Goal: Book appointment/travel/reservation

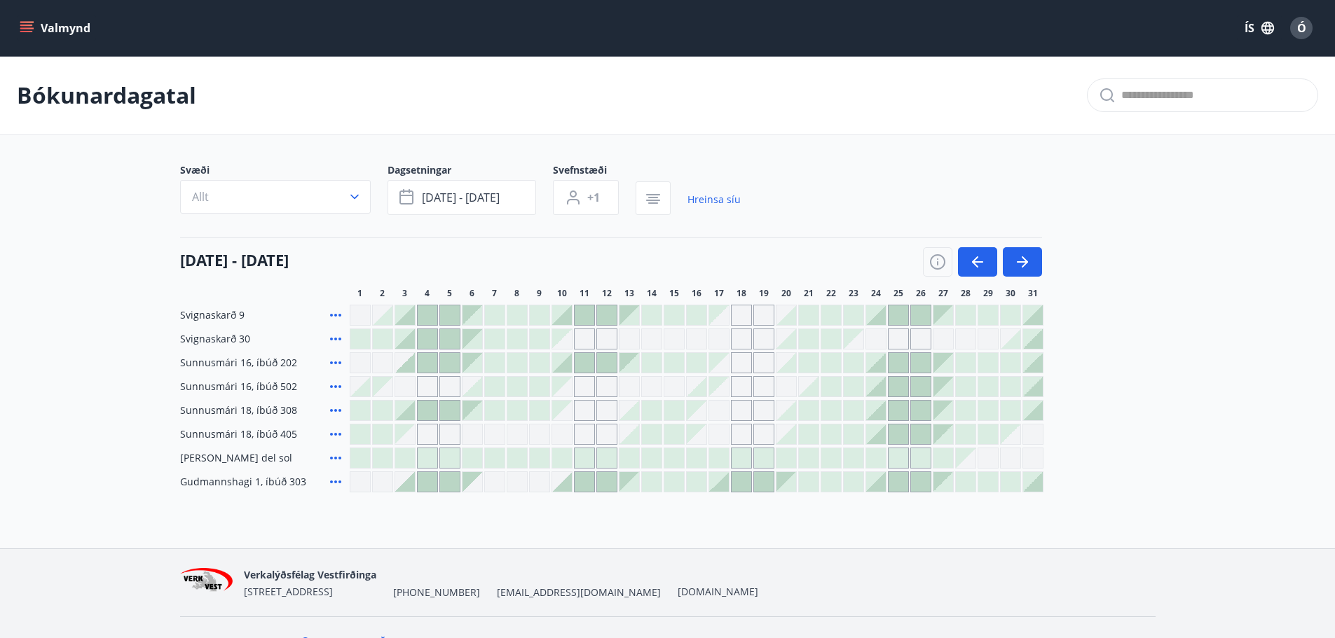
click at [106, 85] on p "Bókunardagatal" at bounding box center [106, 95] width 179 height 31
click at [56, 22] on button "Valmynd" at bounding box center [56, 27] width 79 height 25
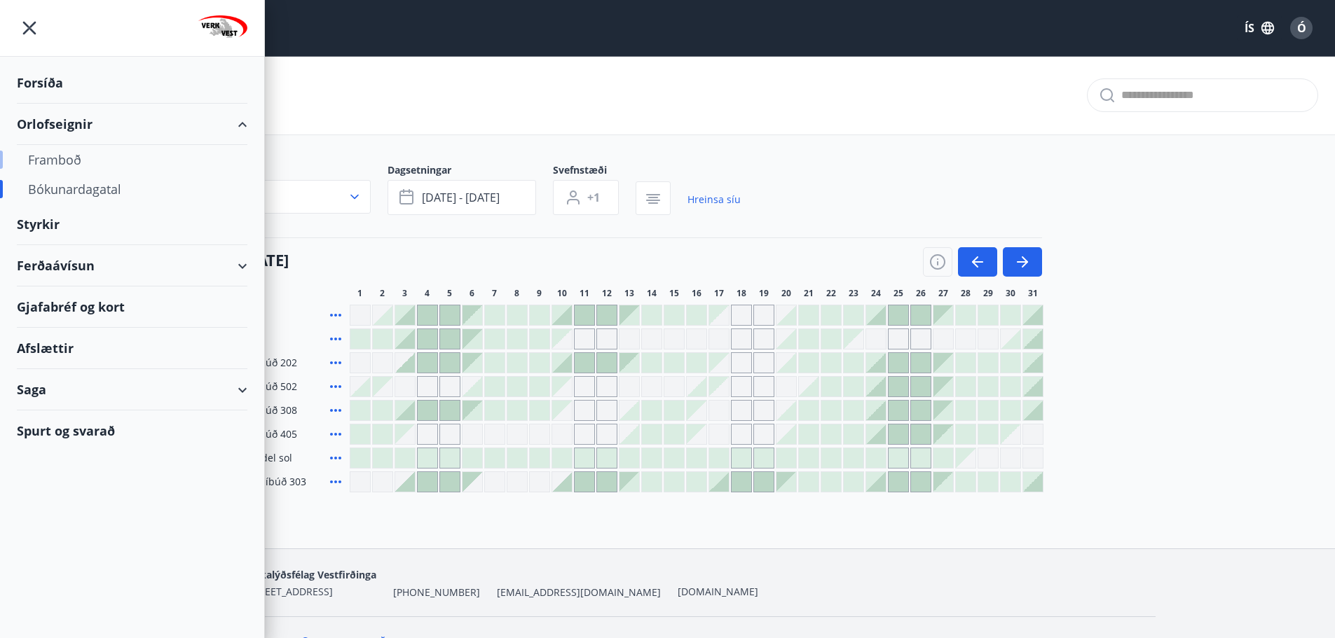
click at [64, 161] on div "Framboð" at bounding box center [132, 159] width 208 height 29
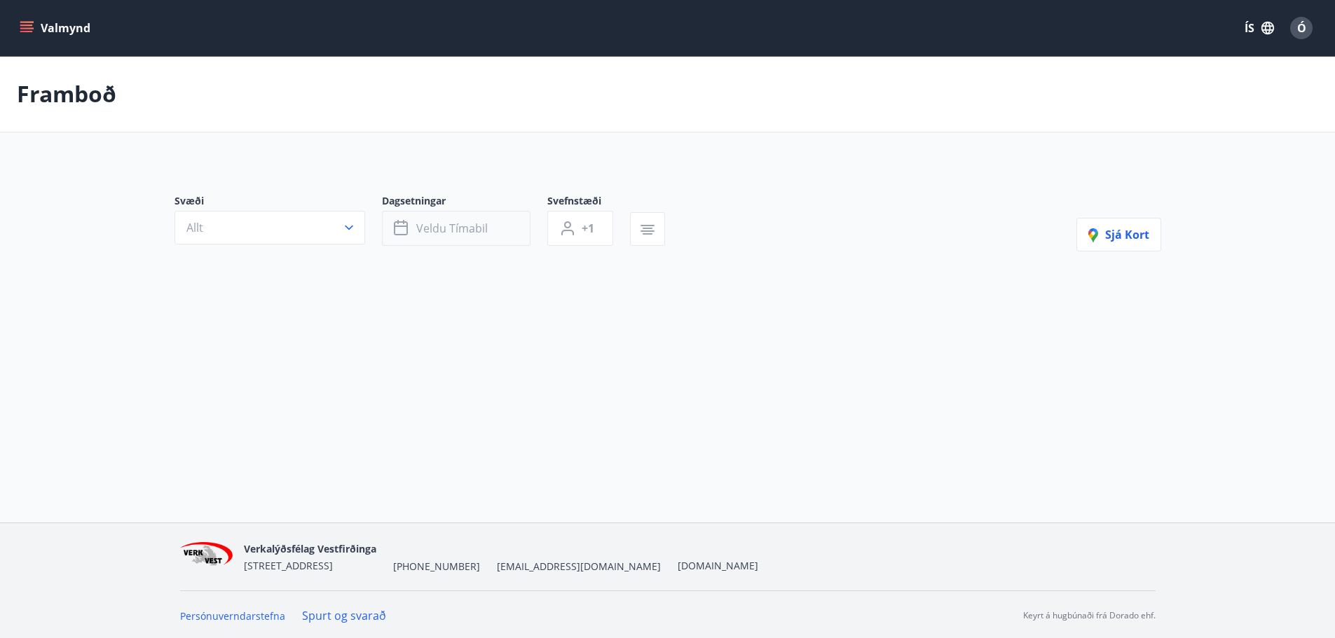
click at [450, 228] on span "Veldu tímabil" at bounding box center [451, 228] width 71 height 15
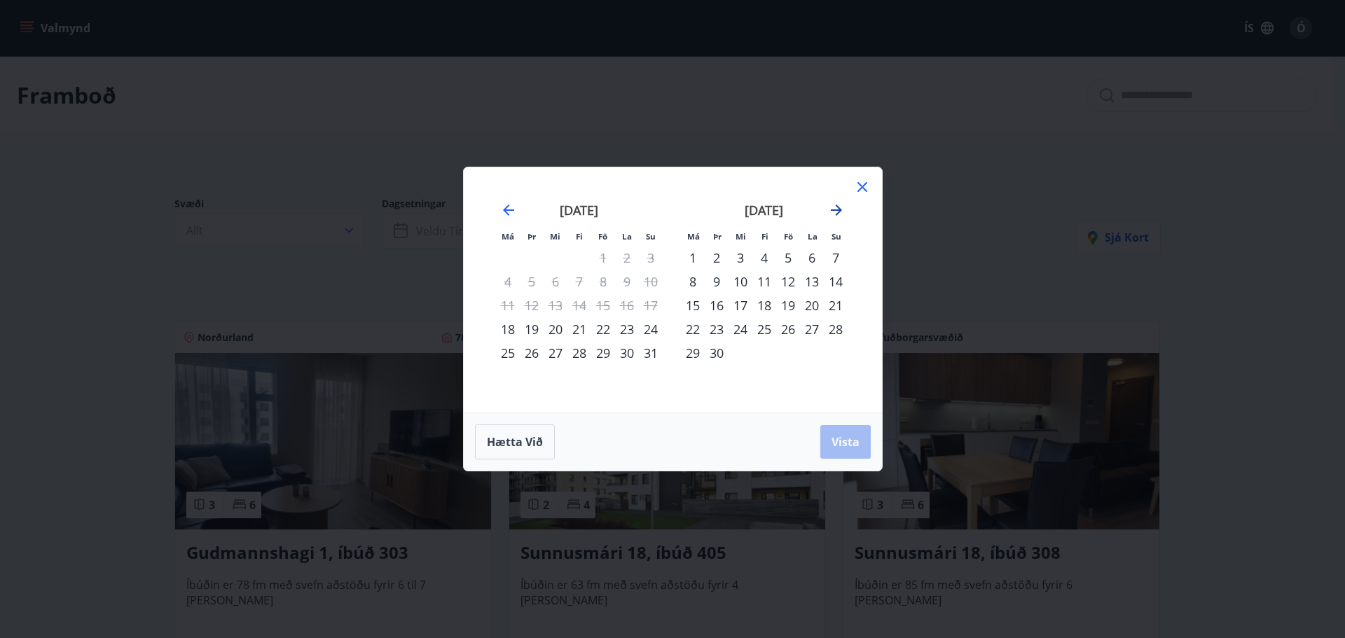
click at [839, 211] on icon "Move forward to switch to the next month." at bounding box center [836, 210] width 11 height 11
click at [789, 307] on div "17" at bounding box center [788, 306] width 24 height 24
click at [768, 329] on div "23" at bounding box center [764, 329] width 24 height 24
click at [794, 330] on div "24" at bounding box center [788, 329] width 24 height 24
click at [787, 299] on div "17" at bounding box center [788, 306] width 24 height 24
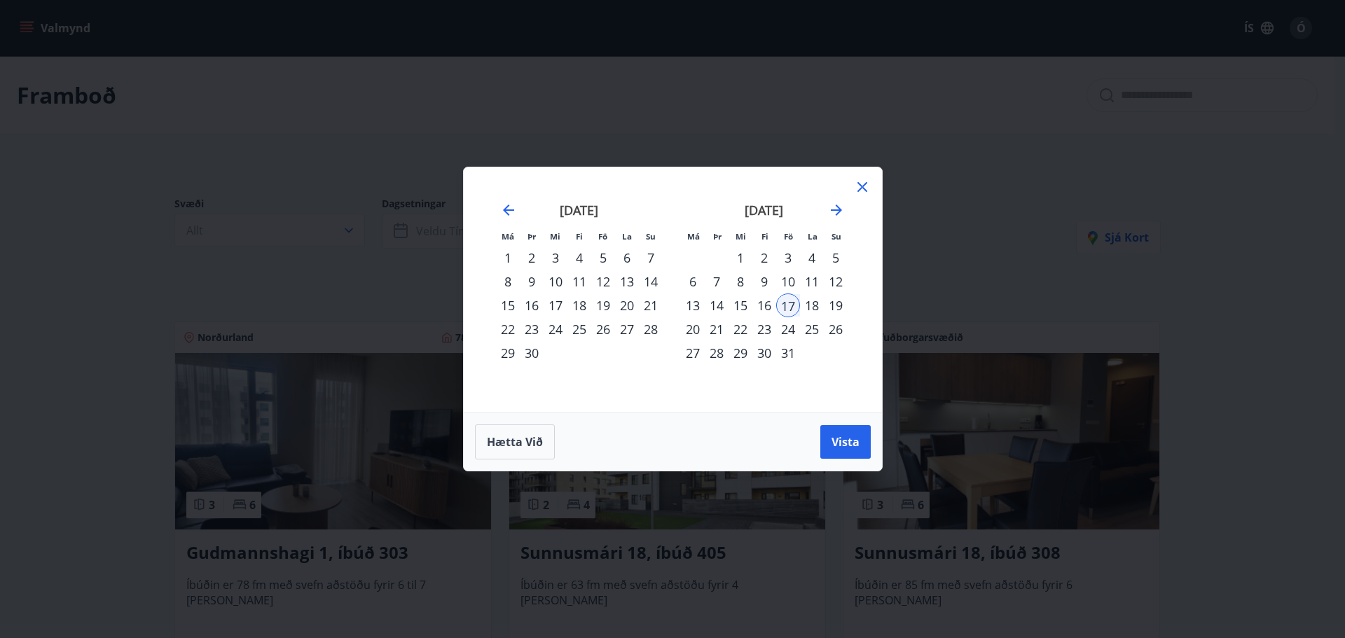
click at [787, 318] on div "24" at bounding box center [788, 329] width 24 height 24
click at [836, 448] on span "Vista" at bounding box center [846, 441] width 28 height 15
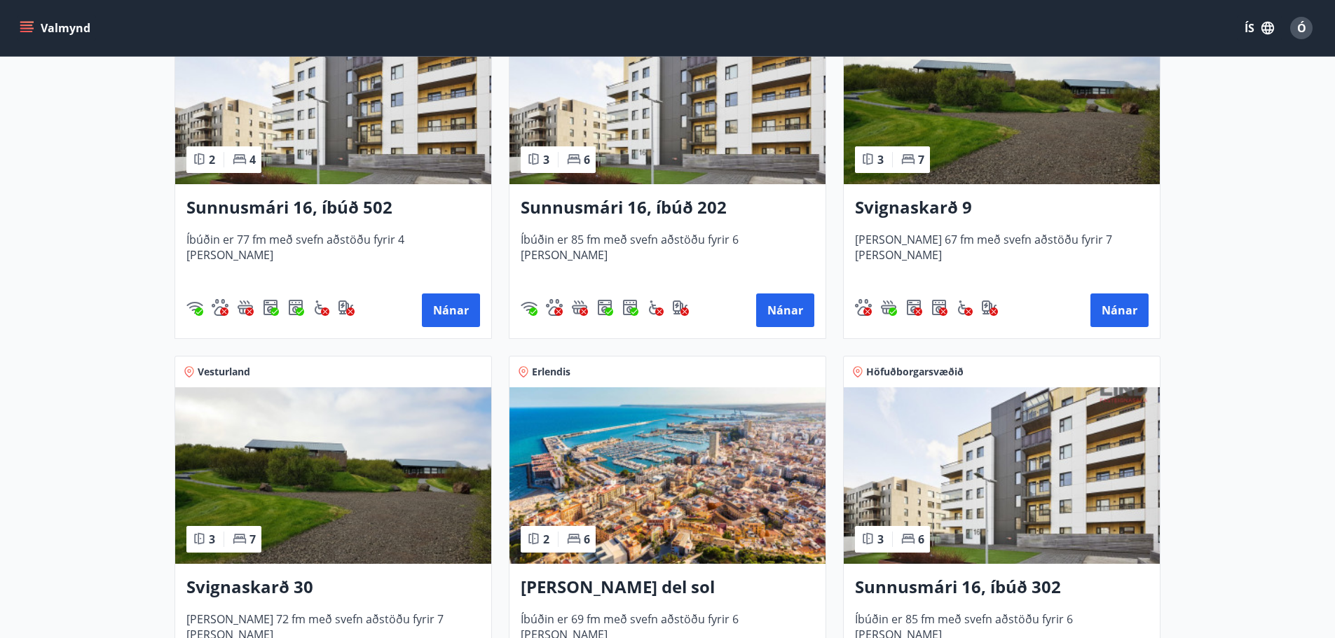
scroll to position [710, 0]
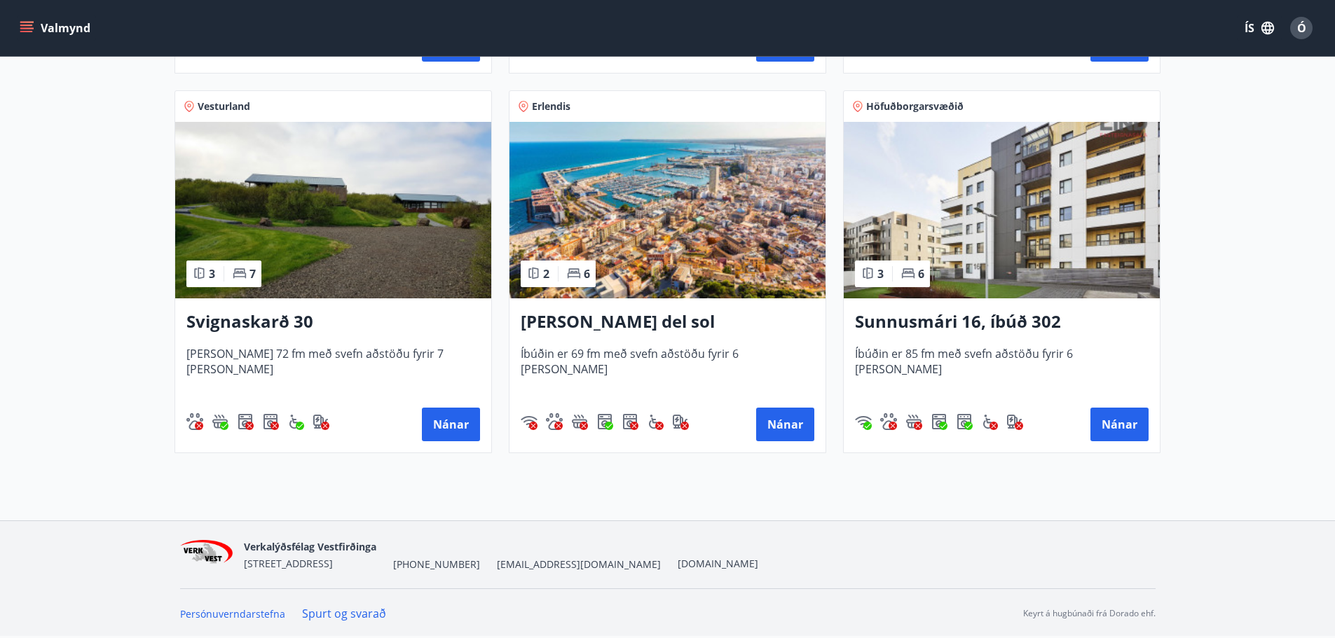
click at [317, 266] on img at bounding box center [333, 210] width 316 height 177
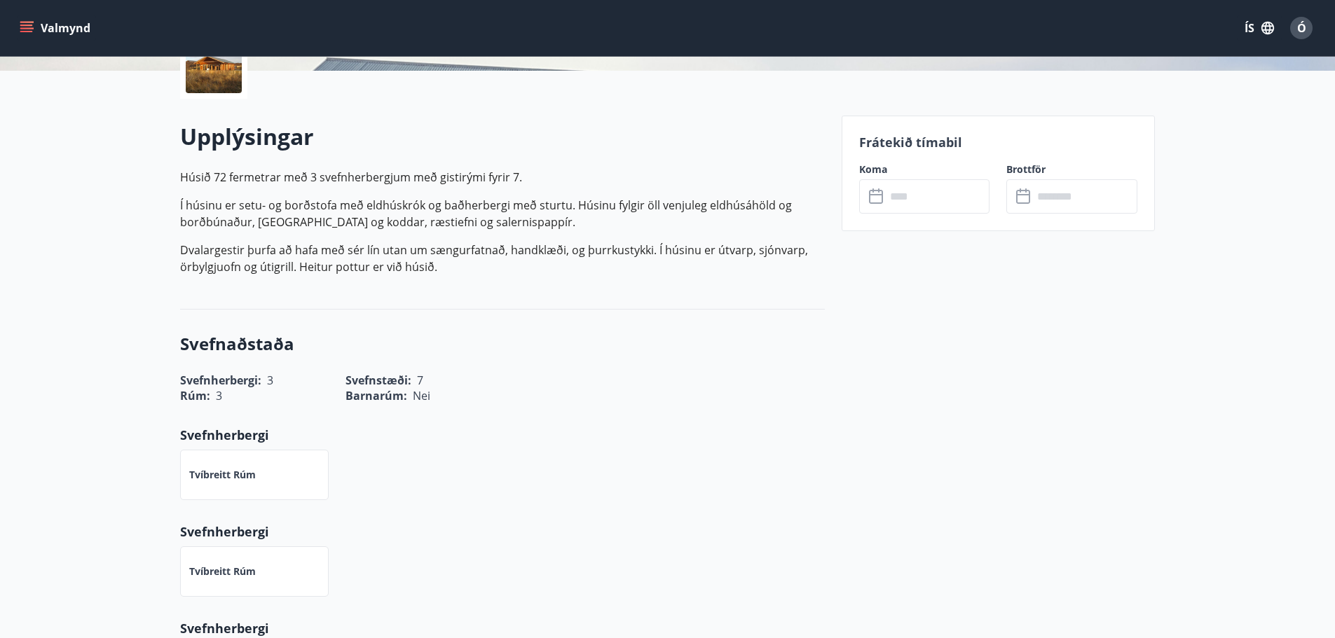
scroll to position [350, 0]
click at [908, 198] on input "text" at bounding box center [938, 196] width 104 height 34
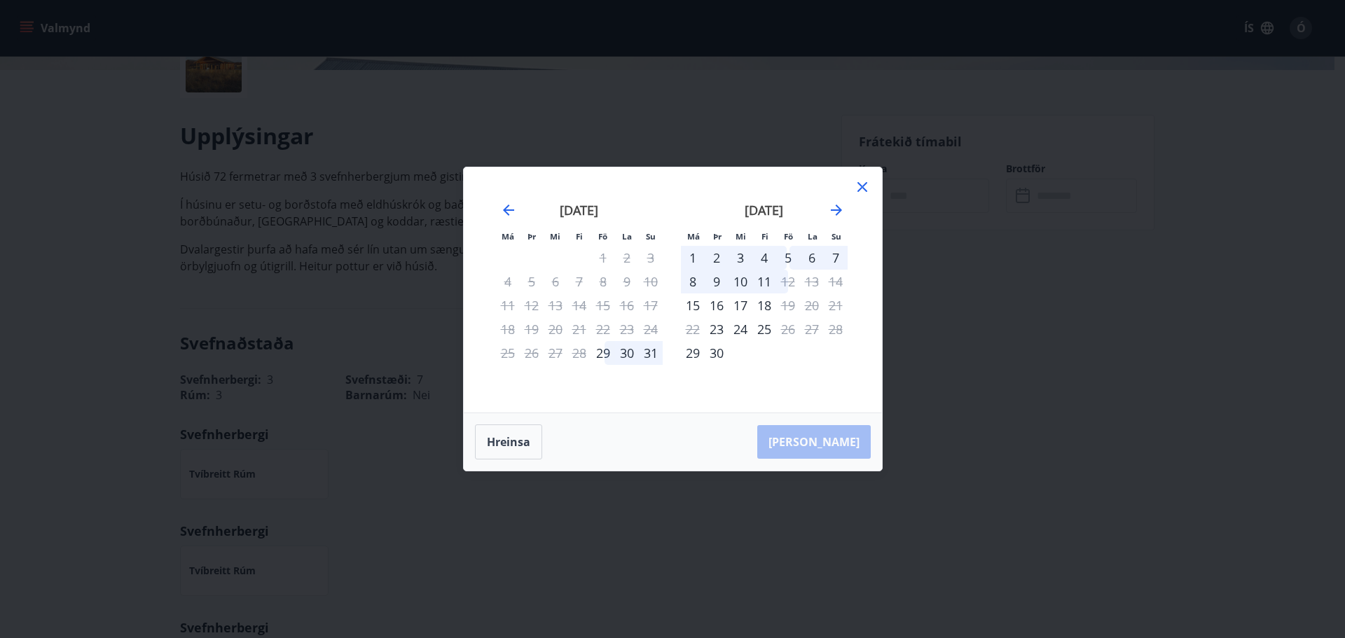
click at [850, 184] on div "[DATE] 1 2 3 4 5 6 7 8 9 10 11 12 13 14 15 16 17 18 19 20 21 22 23 24 25 26 27 …" at bounding box center [764, 299] width 185 height 230
click at [844, 201] on div "[DATE]" at bounding box center [764, 215] width 167 height 62
click at [837, 208] on icon "Move forward to switch to the next month." at bounding box center [836, 210] width 17 height 17
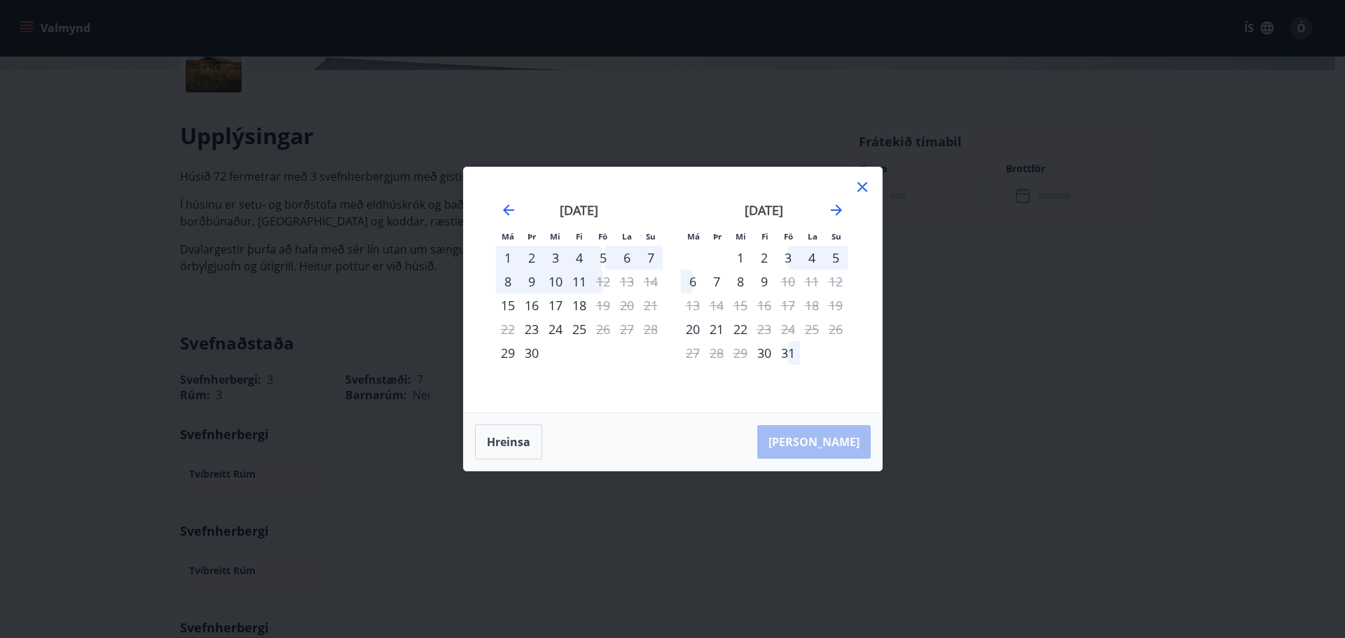
click at [860, 185] on icon at bounding box center [862, 187] width 10 height 10
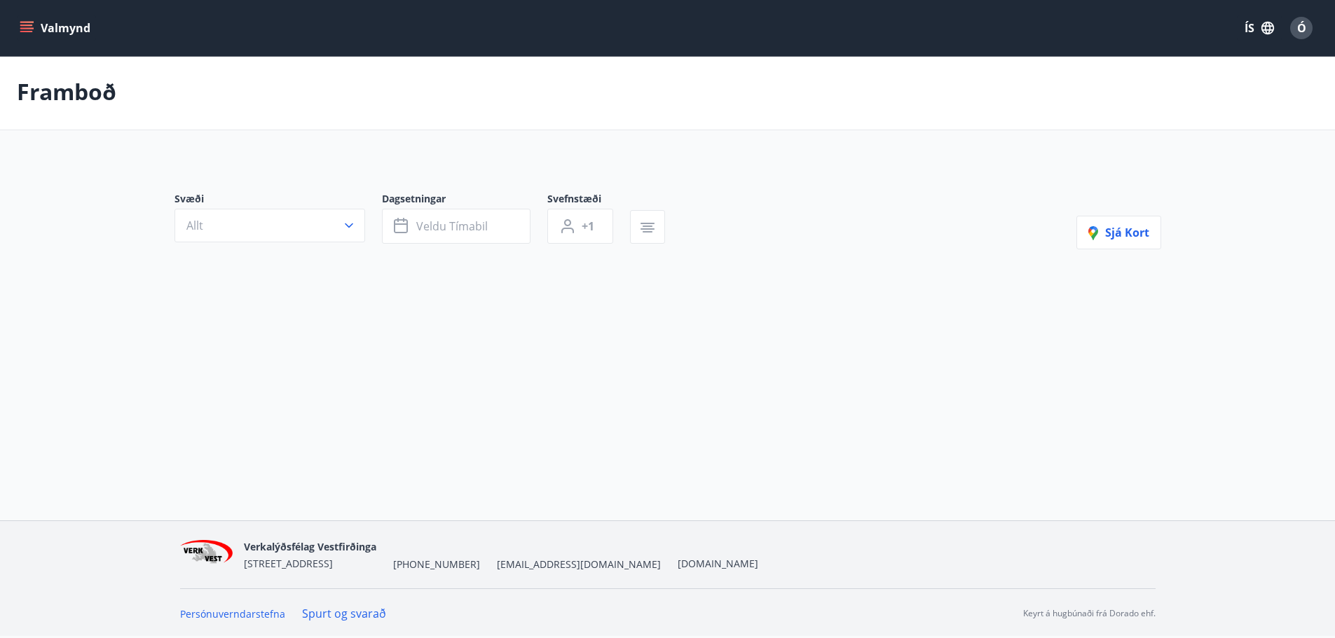
scroll to position [2, 0]
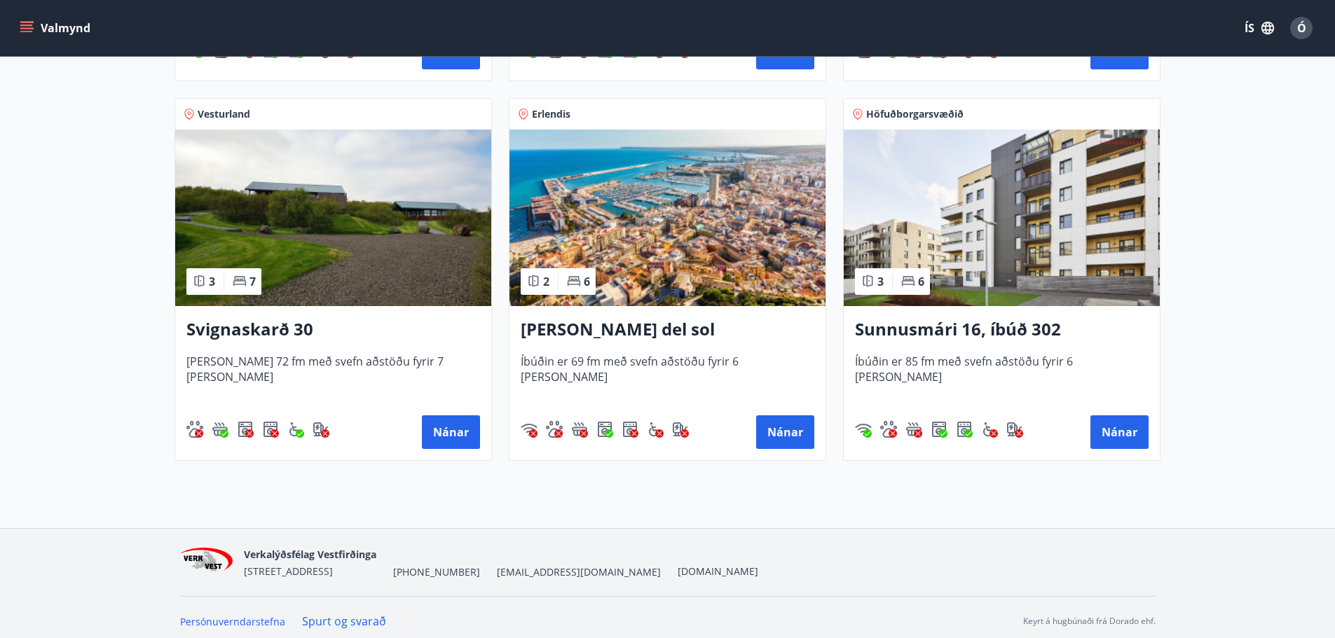
click at [324, 256] on img at bounding box center [333, 218] width 316 height 177
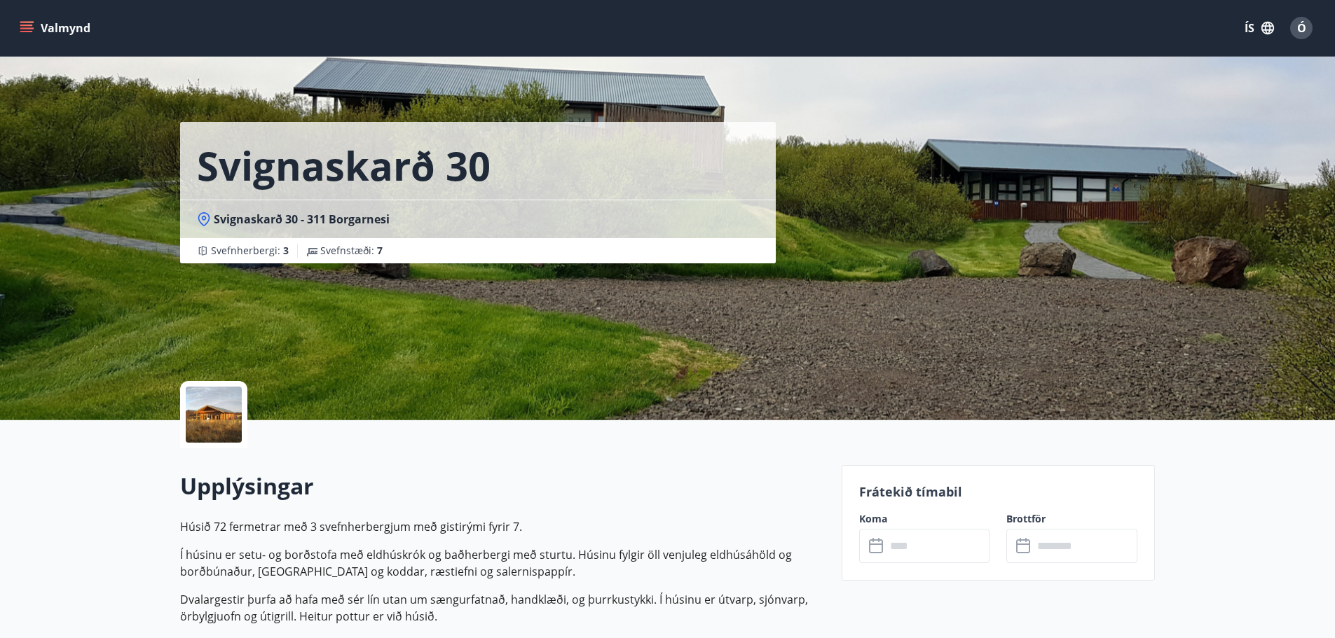
scroll to position [280, 0]
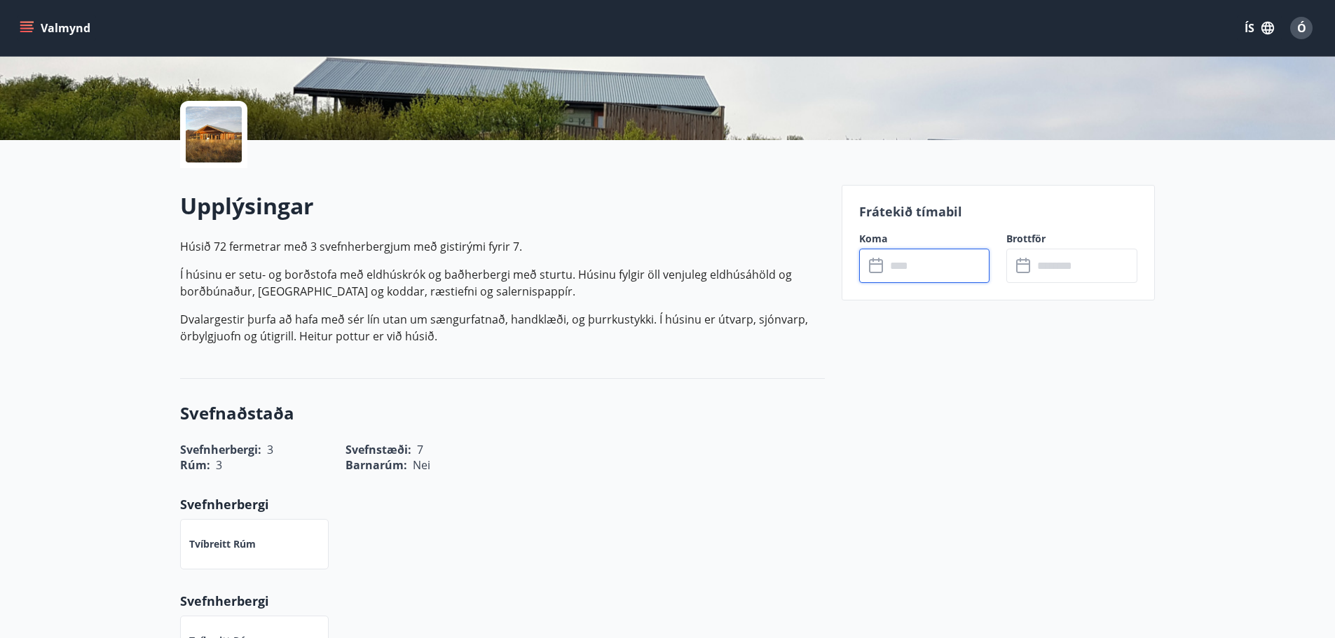
click at [911, 263] on input "text" at bounding box center [938, 266] width 104 height 34
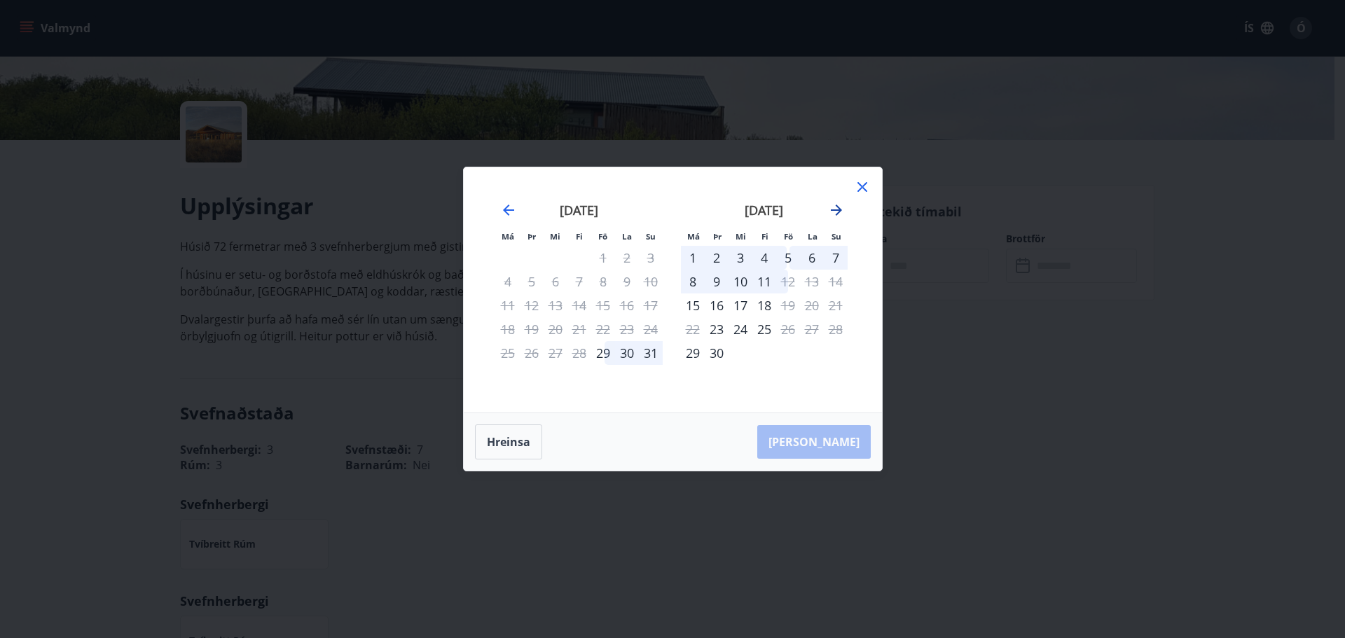
click at [829, 211] on icon "Move forward to switch to the next month." at bounding box center [836, 210] width 17 height 17
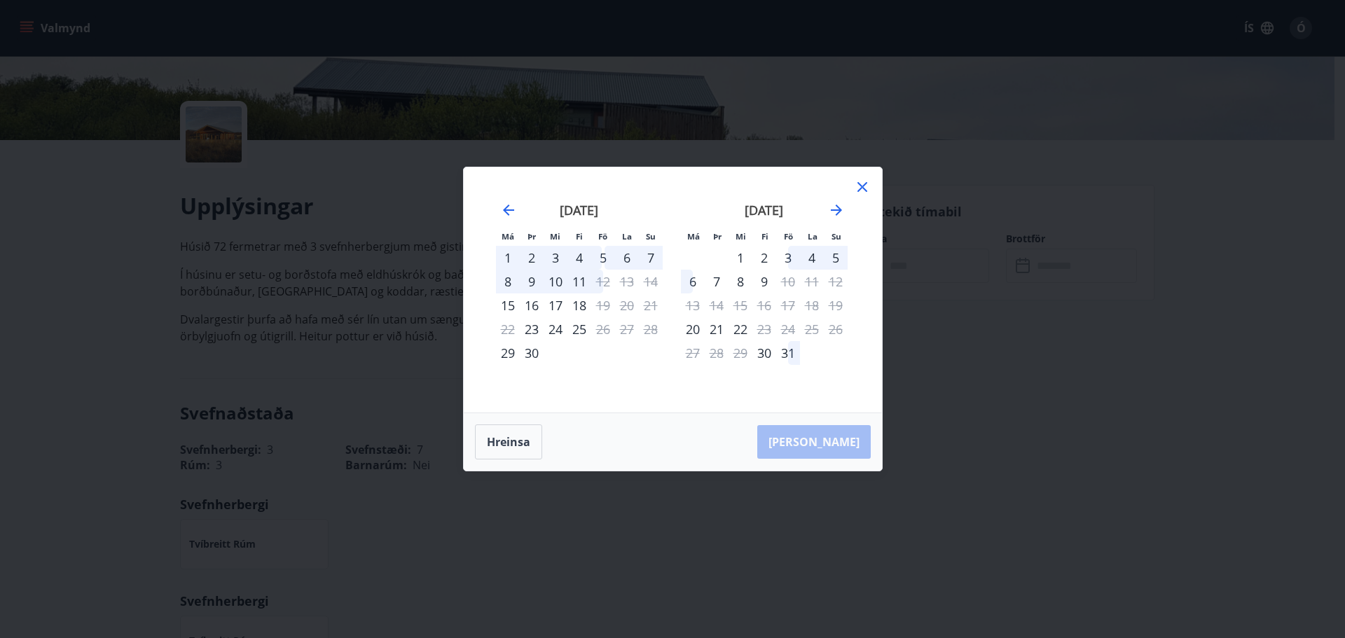
click at [861, 181] on icon at bounding box center [862, 187] width 17 height 17
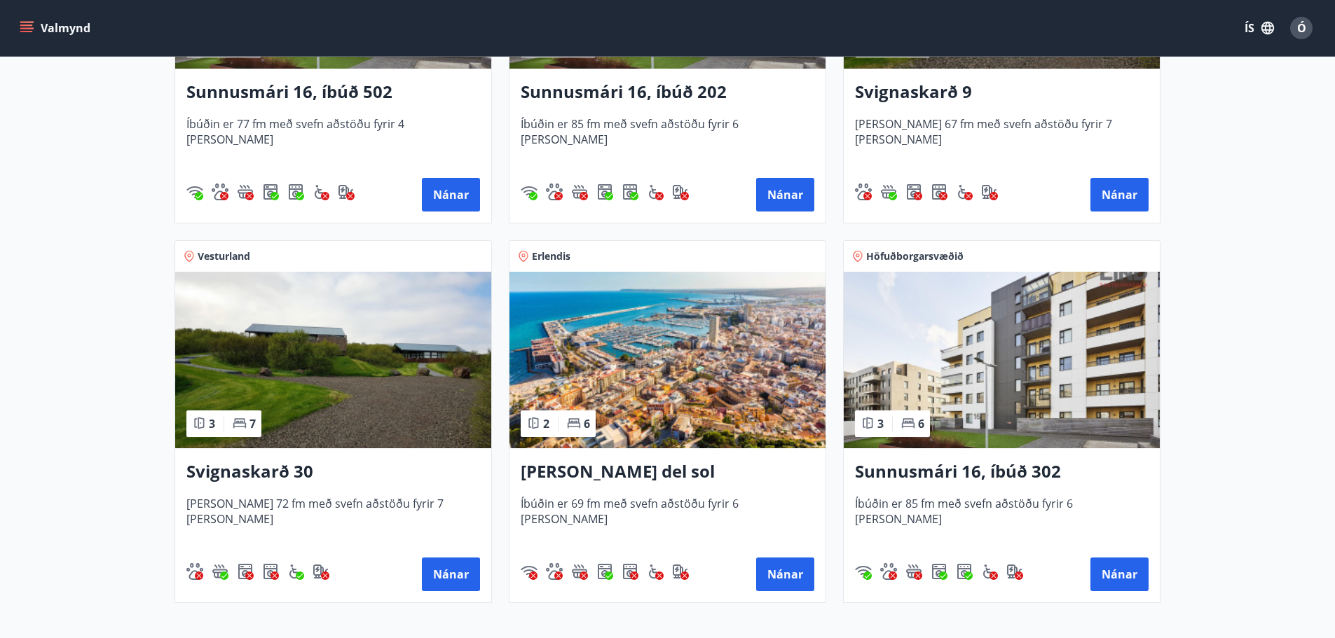
click at [713, 349] on img at bounding box center [667, 360] width 316 height 177
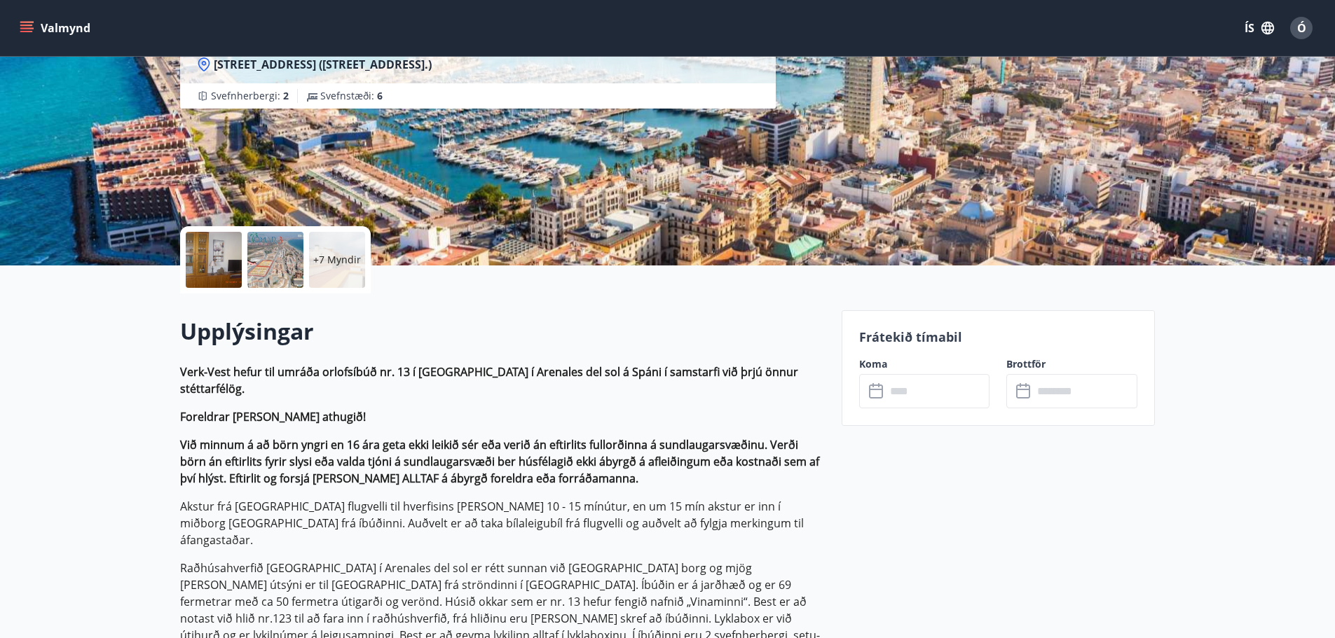
scroll to position [210, 0]
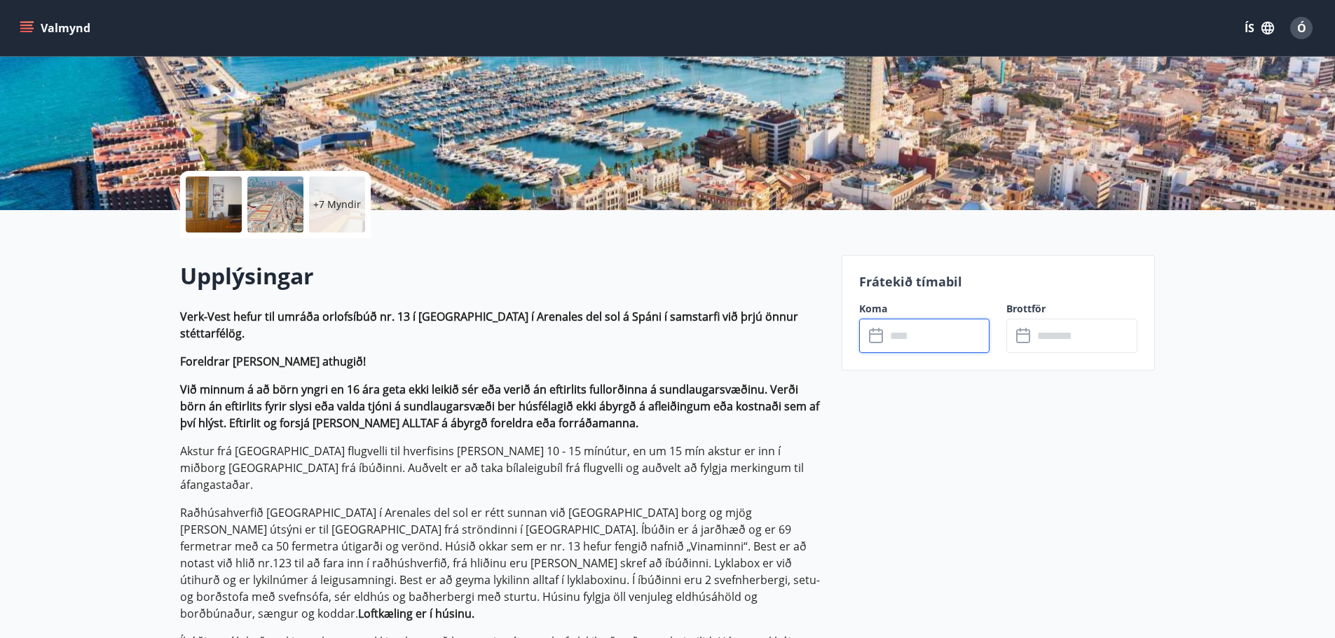
click at [907, 339] on input "text" at bounding box center [938, 336] width 104 height 34
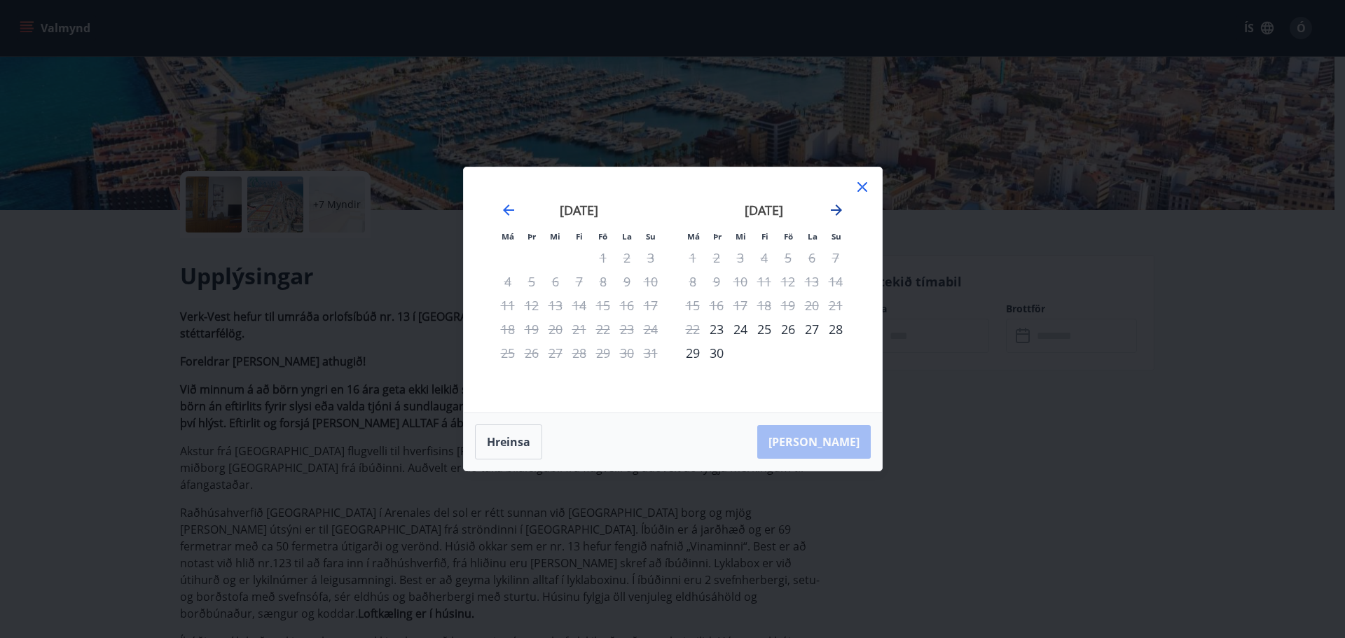
click at [834, 210] on icon "Move forward to switch to the next month." at bounding box center [836, 210] width 11 height 11
click at [787, 305] on div "17" at bounding box center [788, 306] width 24 height 24
click at [781, 328] on div "24" at bounding box center [788, 329] width 24 height 24
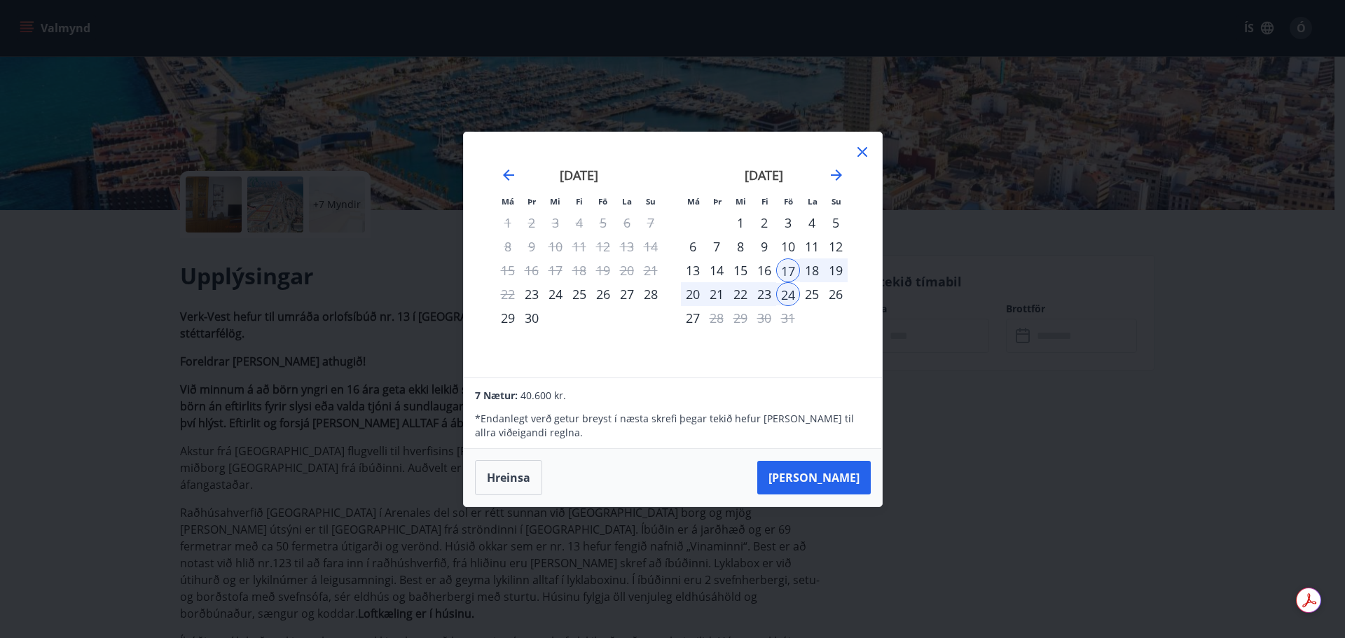
click at [771, 292] on div "23" at bounding box center [764, 294] width 24 height 24
click at [791, 270] on div "17" at bounding box center [788, 271] width 24 height 24
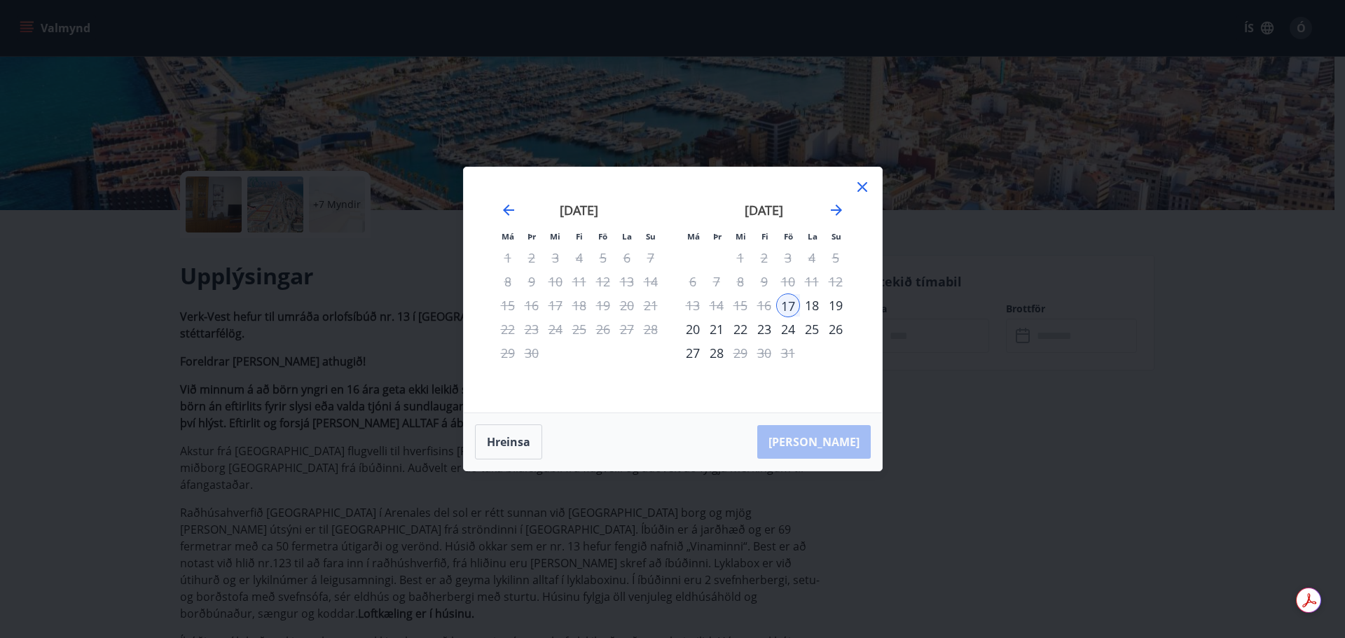
click at [772, 329] on div "23" at bounding box center [764, 329] width 24 height 24
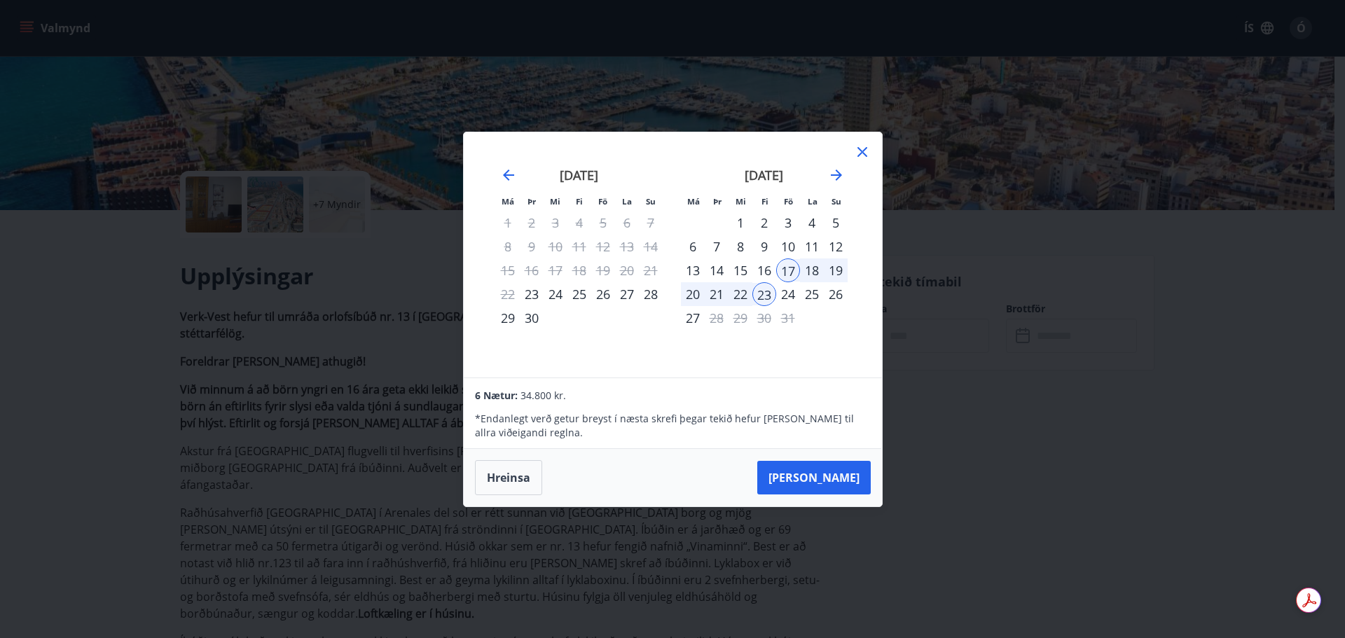
click at [860, 155] on icon at bounding box center [862, 152] width 17 height 17
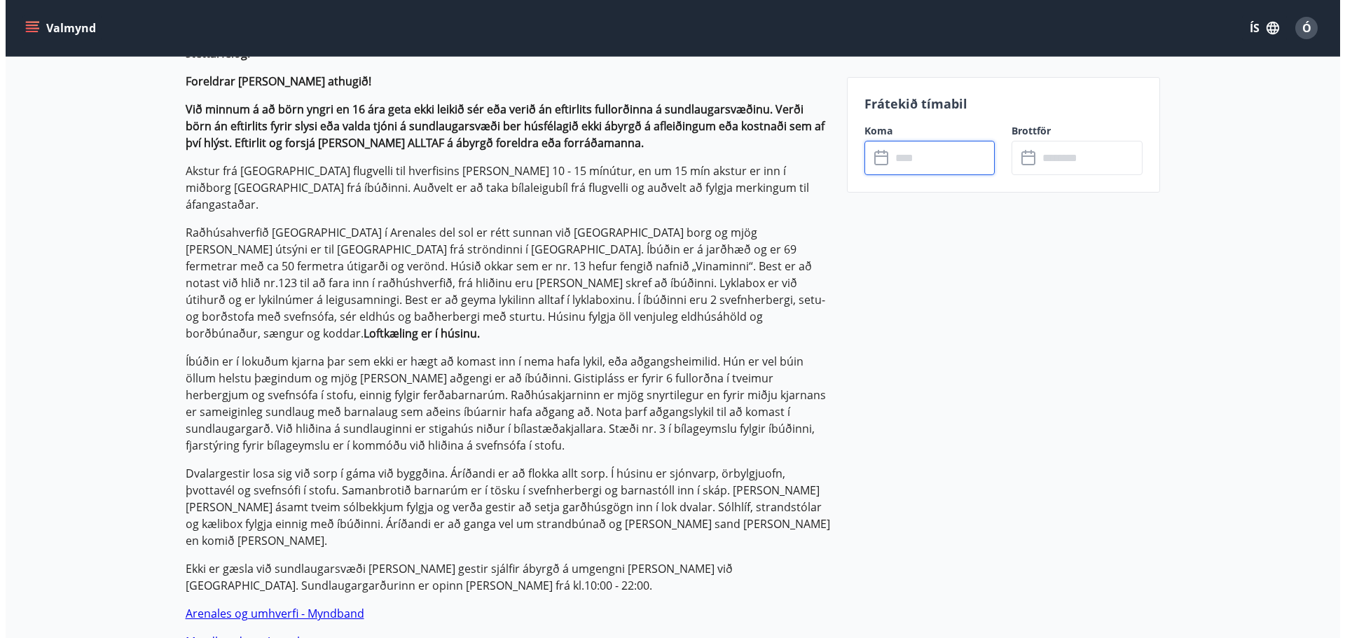
scroll to position [0, 0]
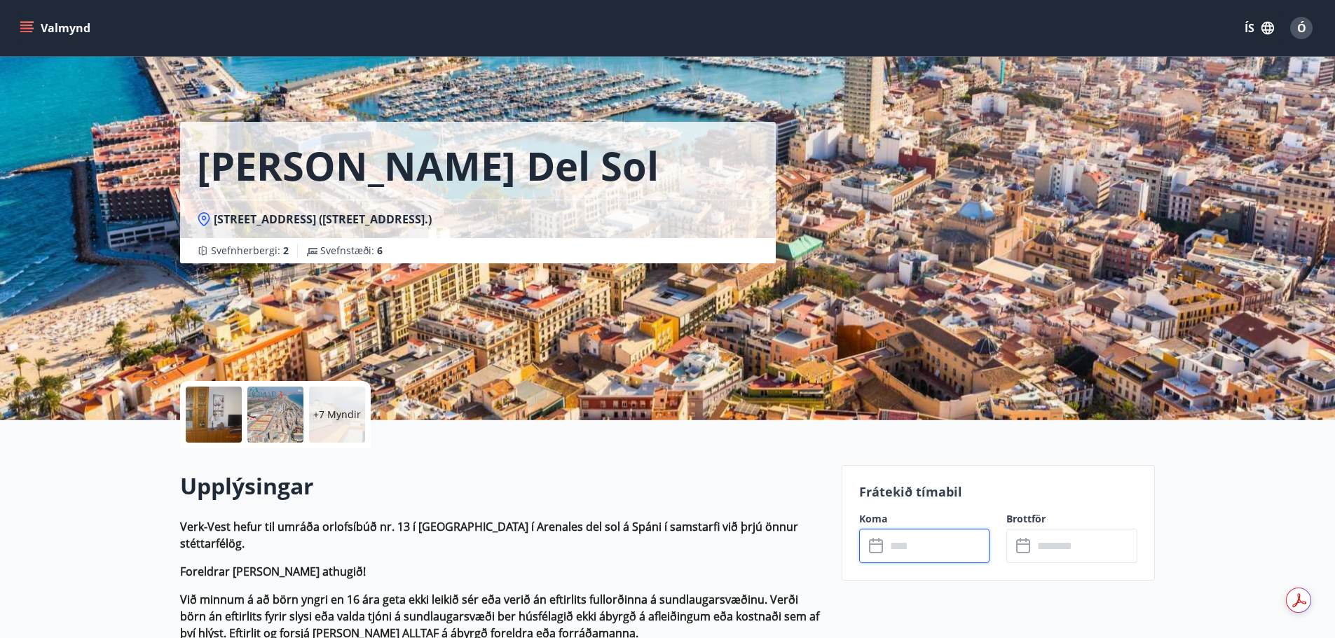
click at [331, 420] on p "+7 Myndir" at bounding box center [337, 415] width 48 height 14
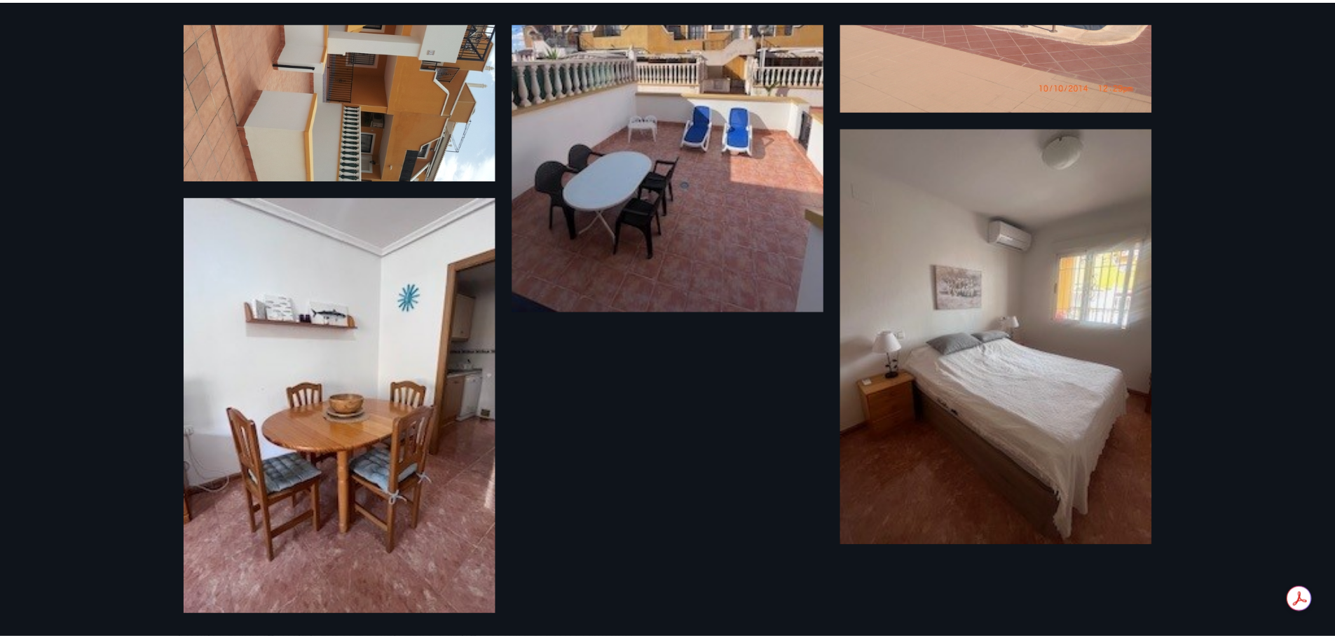
scroll to position [894, 0]
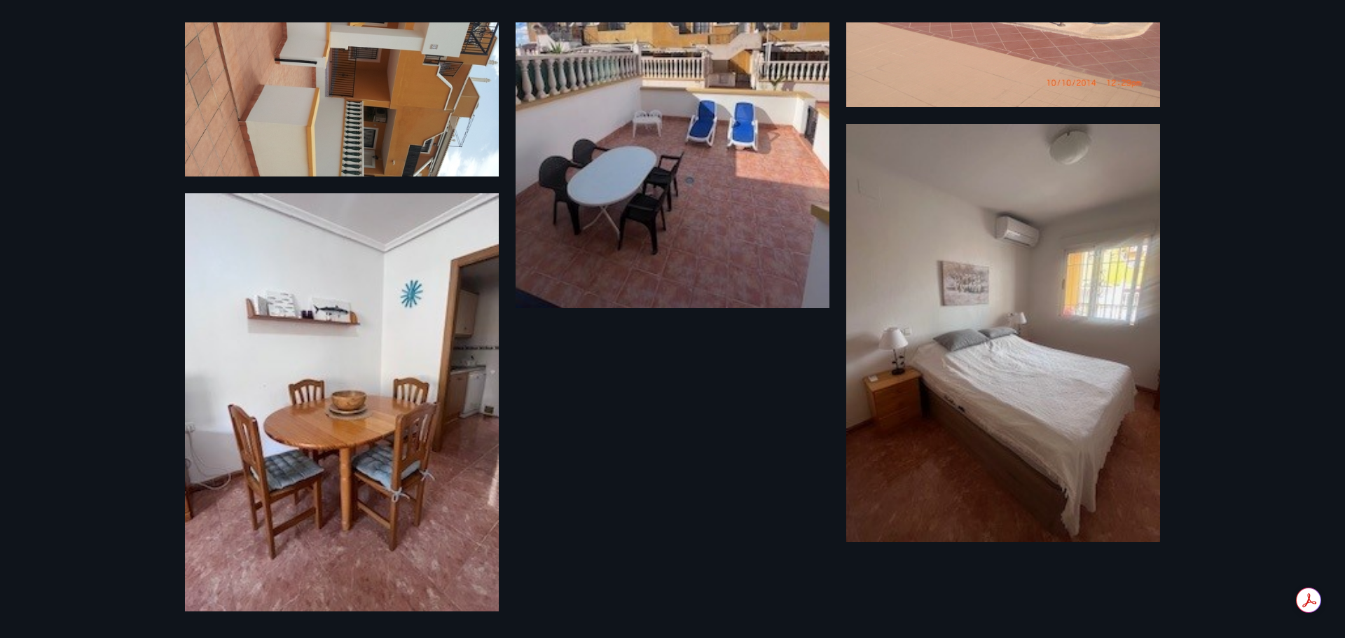
click at [1228, 332] on div "13 Myndir" at bounding box center [672, 319] width 1345 height 638
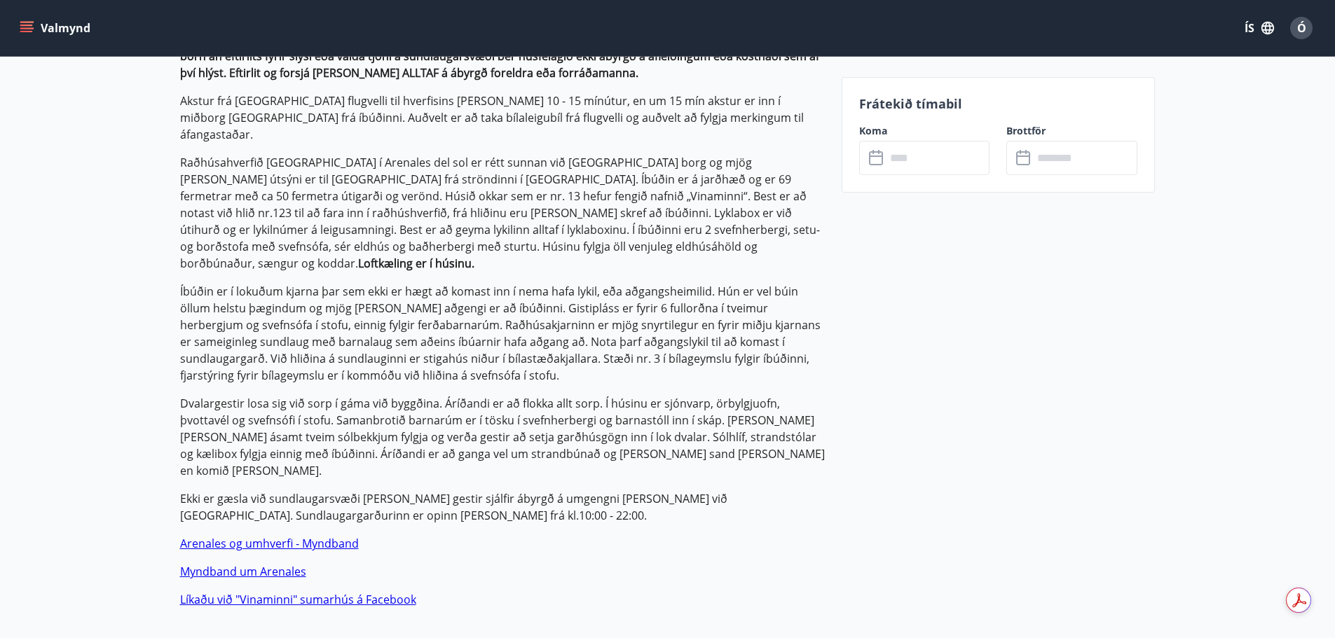
scroll to position [0, 0]
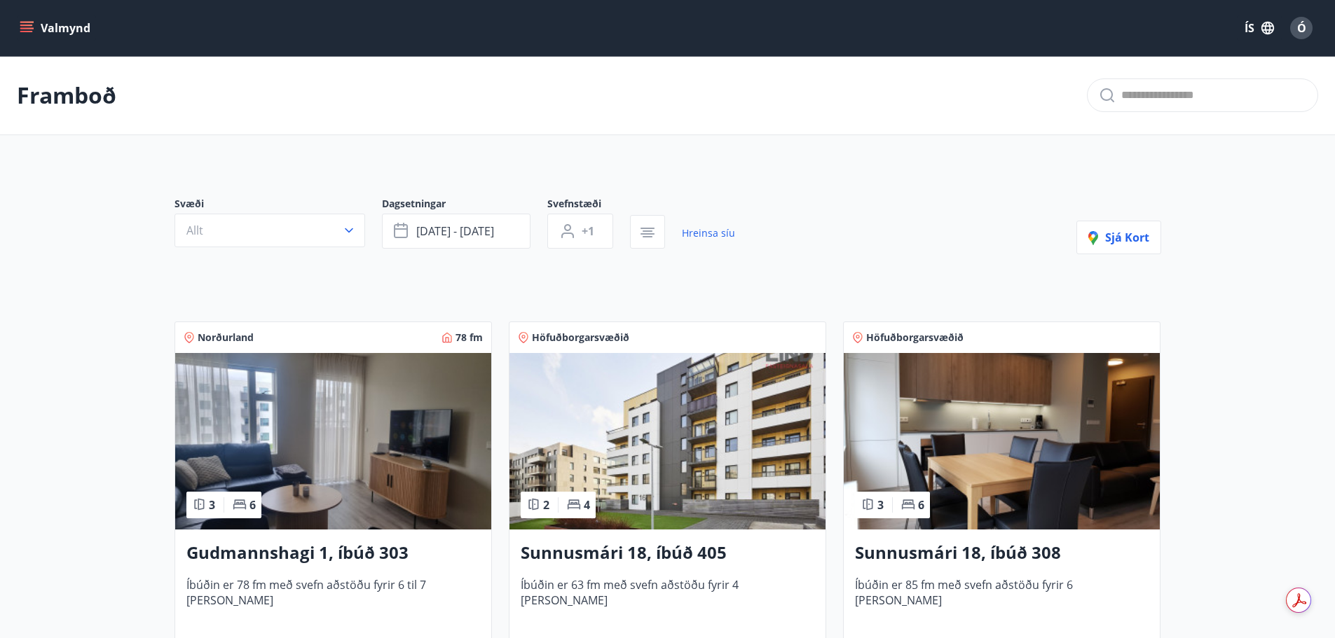
click at [46, 30] on button "Valmynd" at bounding box center [56, 27] width 79 height 25
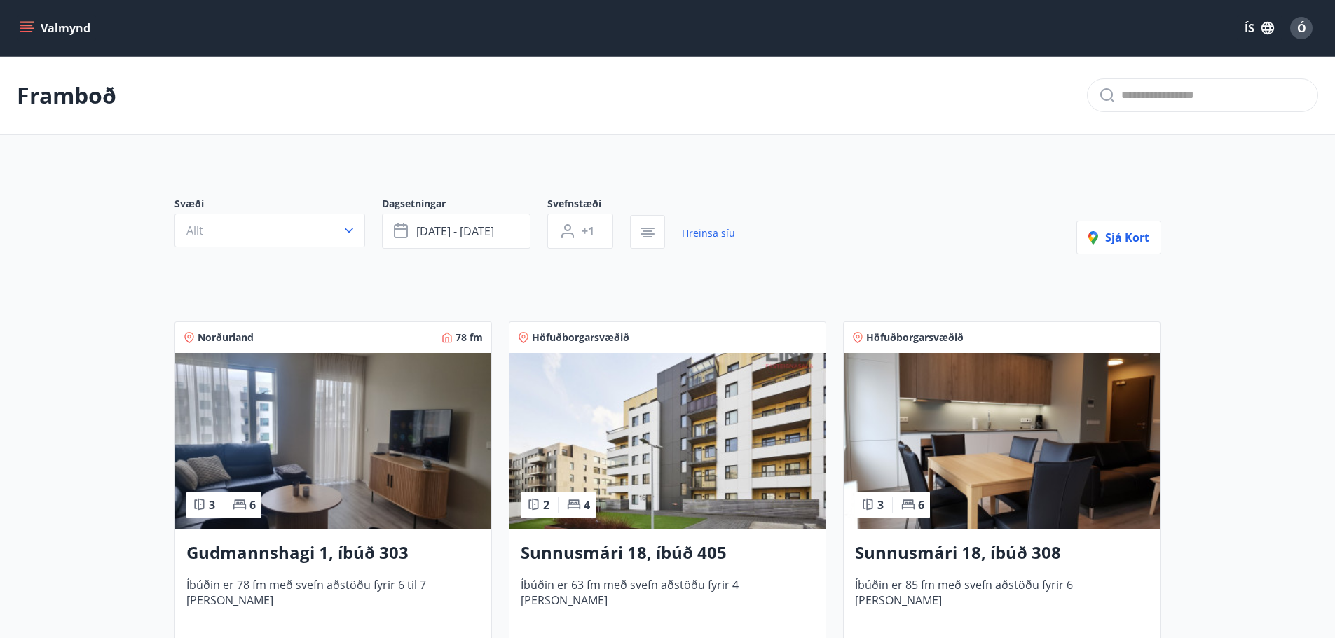
click at [71, 19] on button "Valmynd" at bounding box center [56, 27] width 79 height 25
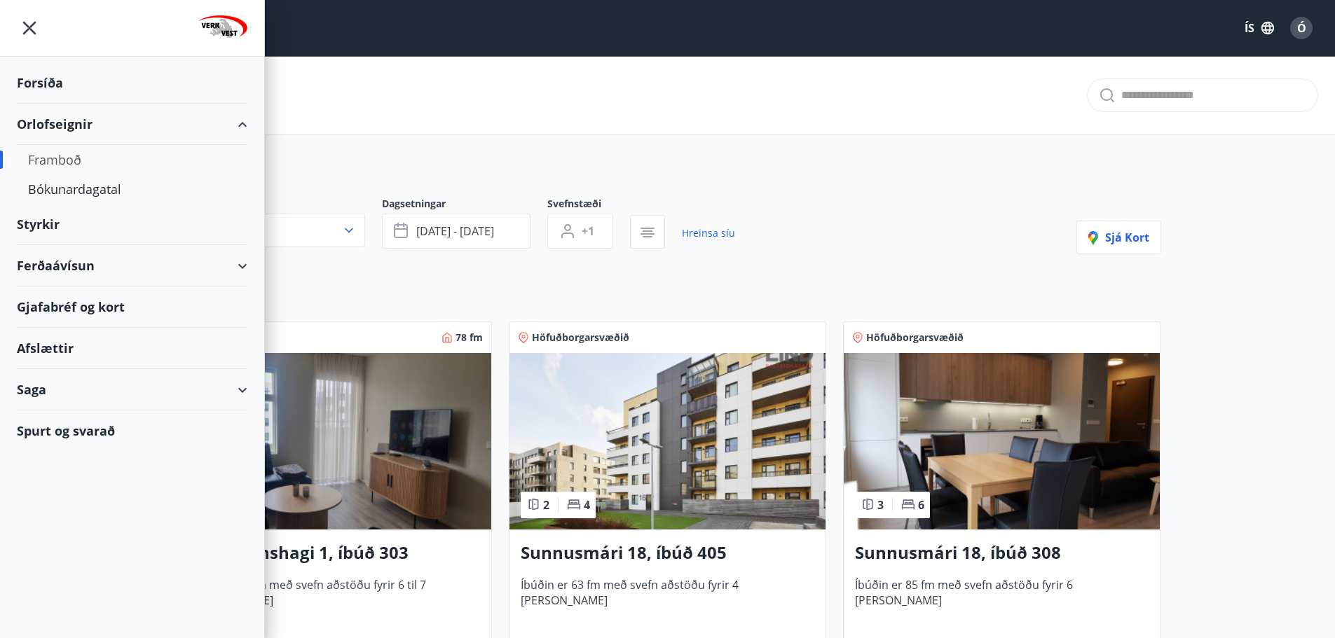
click at [71, 266] on div "Ferðaávísun" at bounding box center [132, 265] width 230 height 41
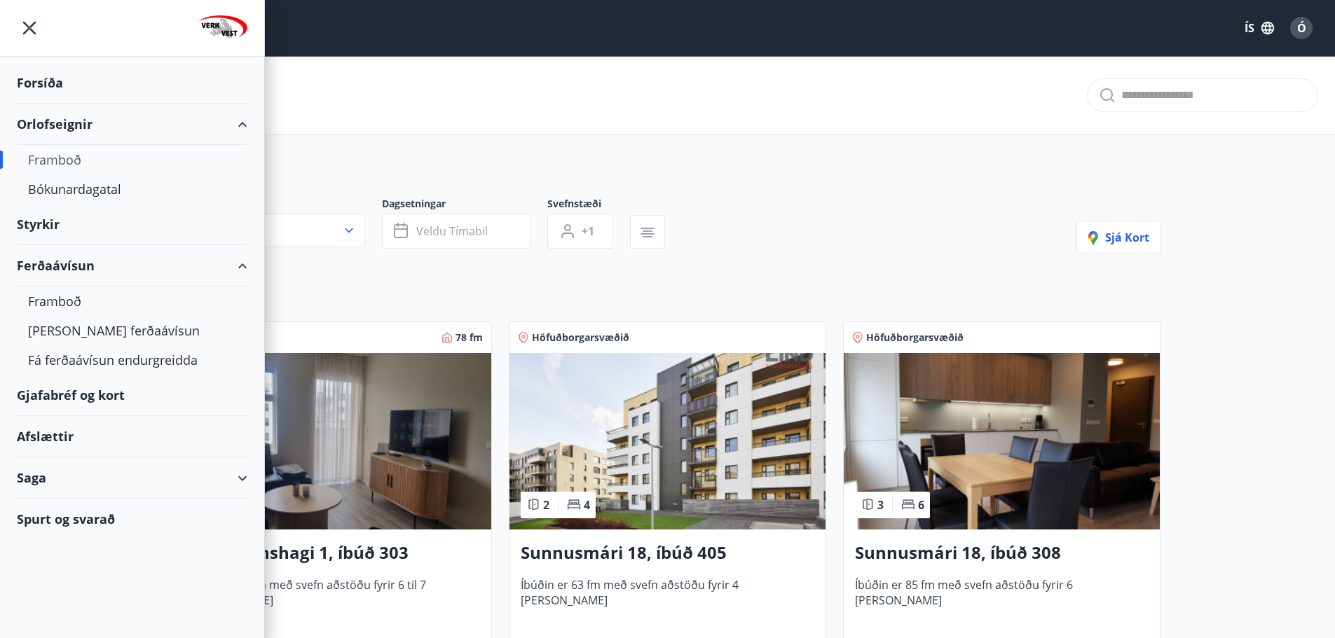
click at [56, 89] on div "Forsíða" at bounding box center [132, 82] width 230 height 41
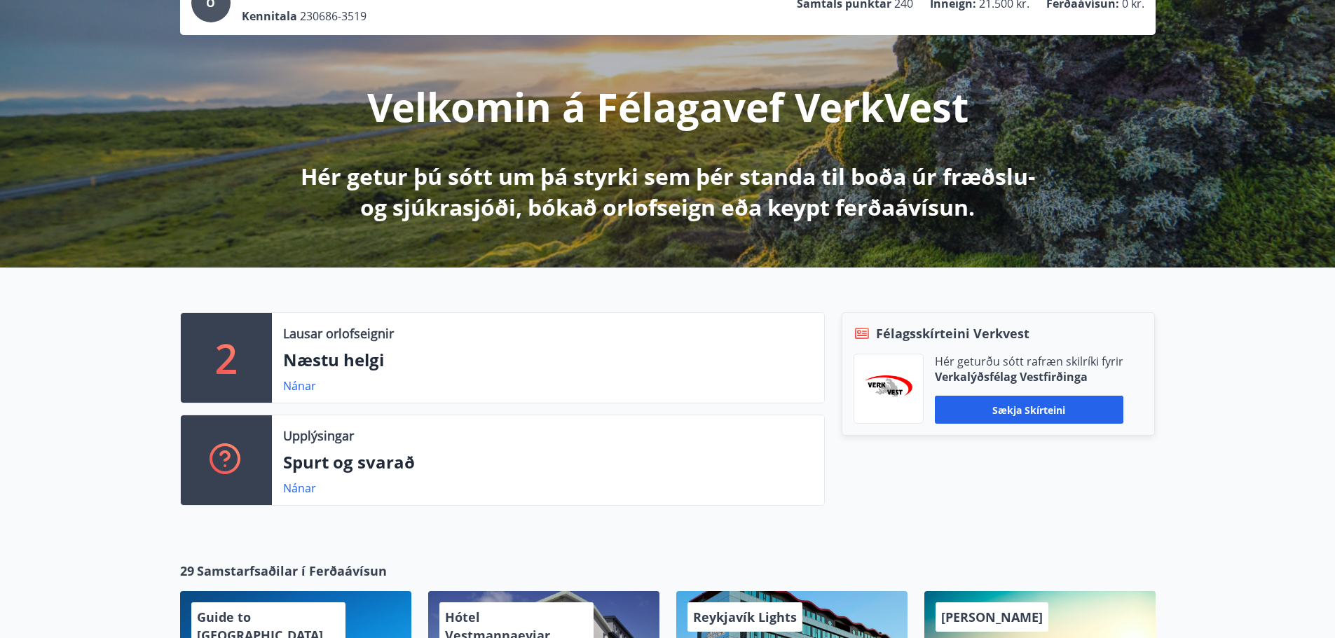
scroll to position [145, 0]
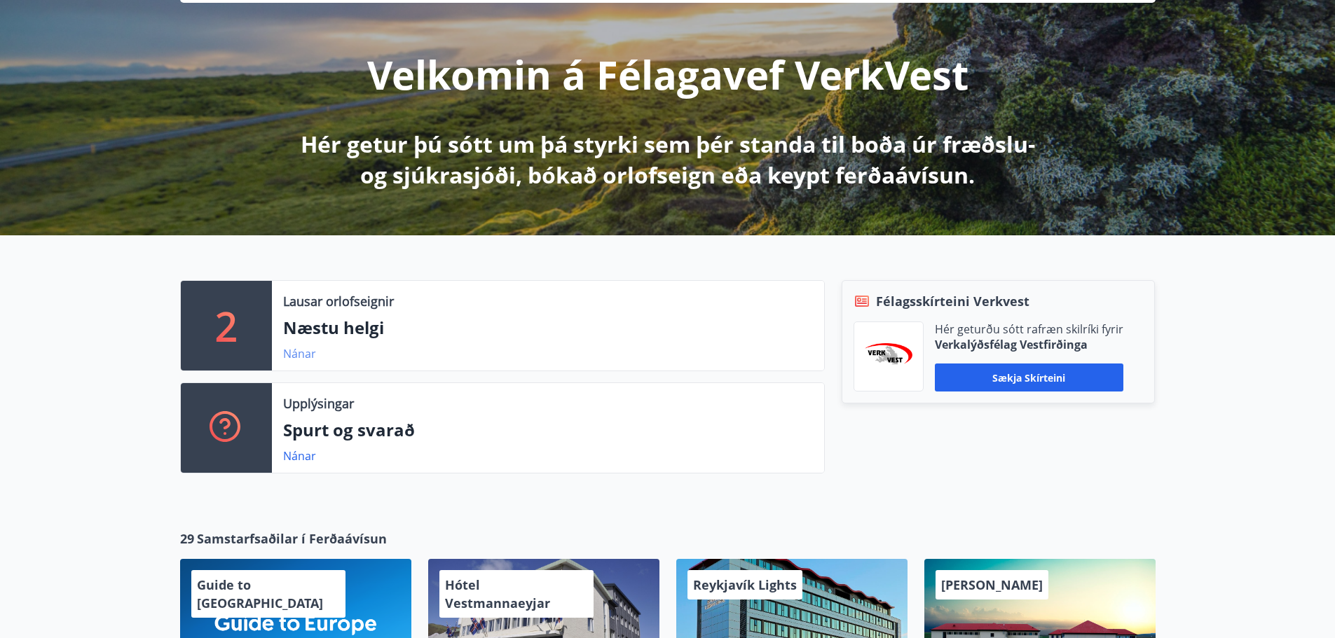
click at [289, 357] on link "Nánar" at bounding box center [299, 353] width 33 height 15
